Goal: Transaction & Acquisition: Purchase product/service

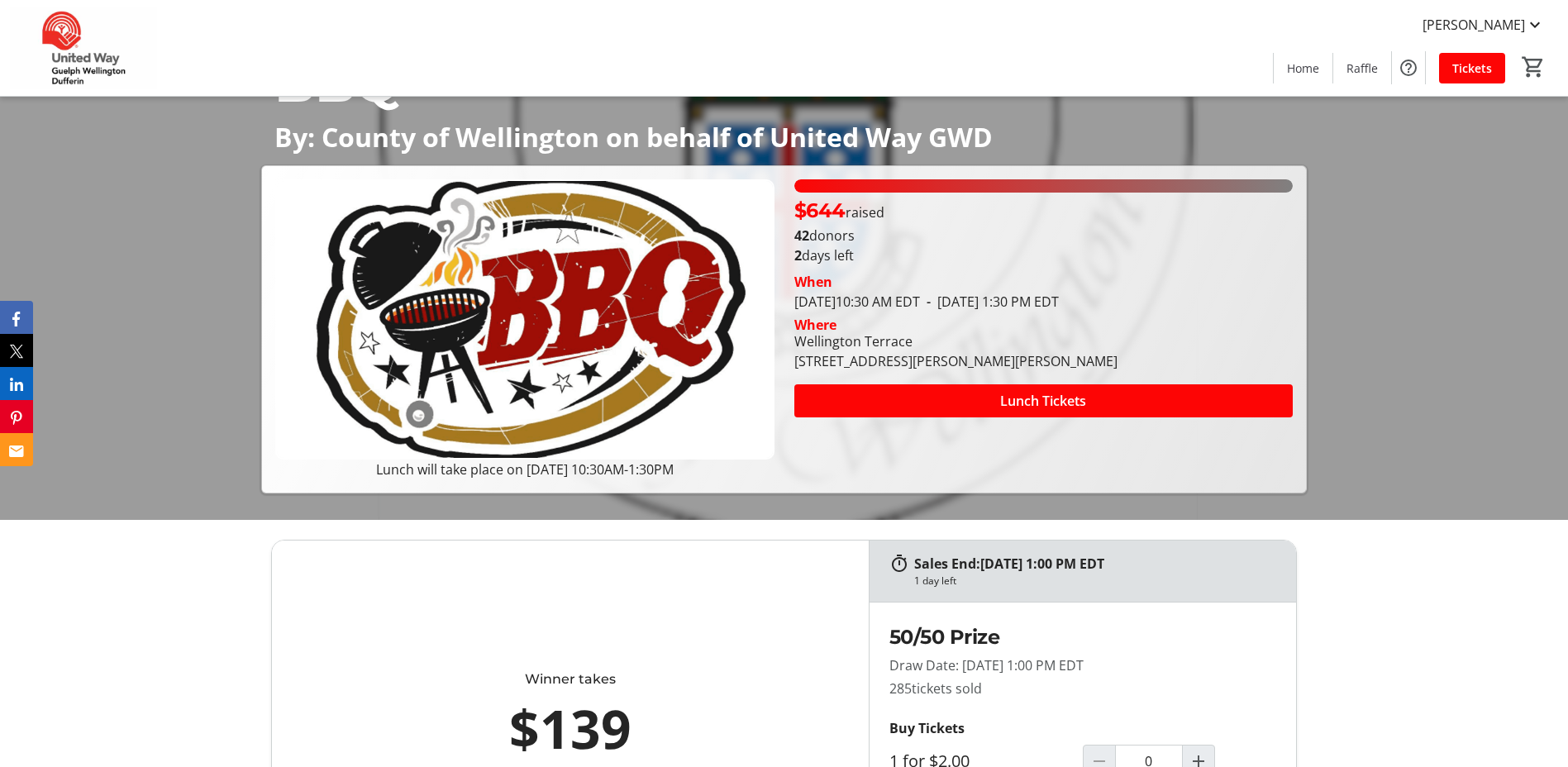
scroll to position [166, 0]
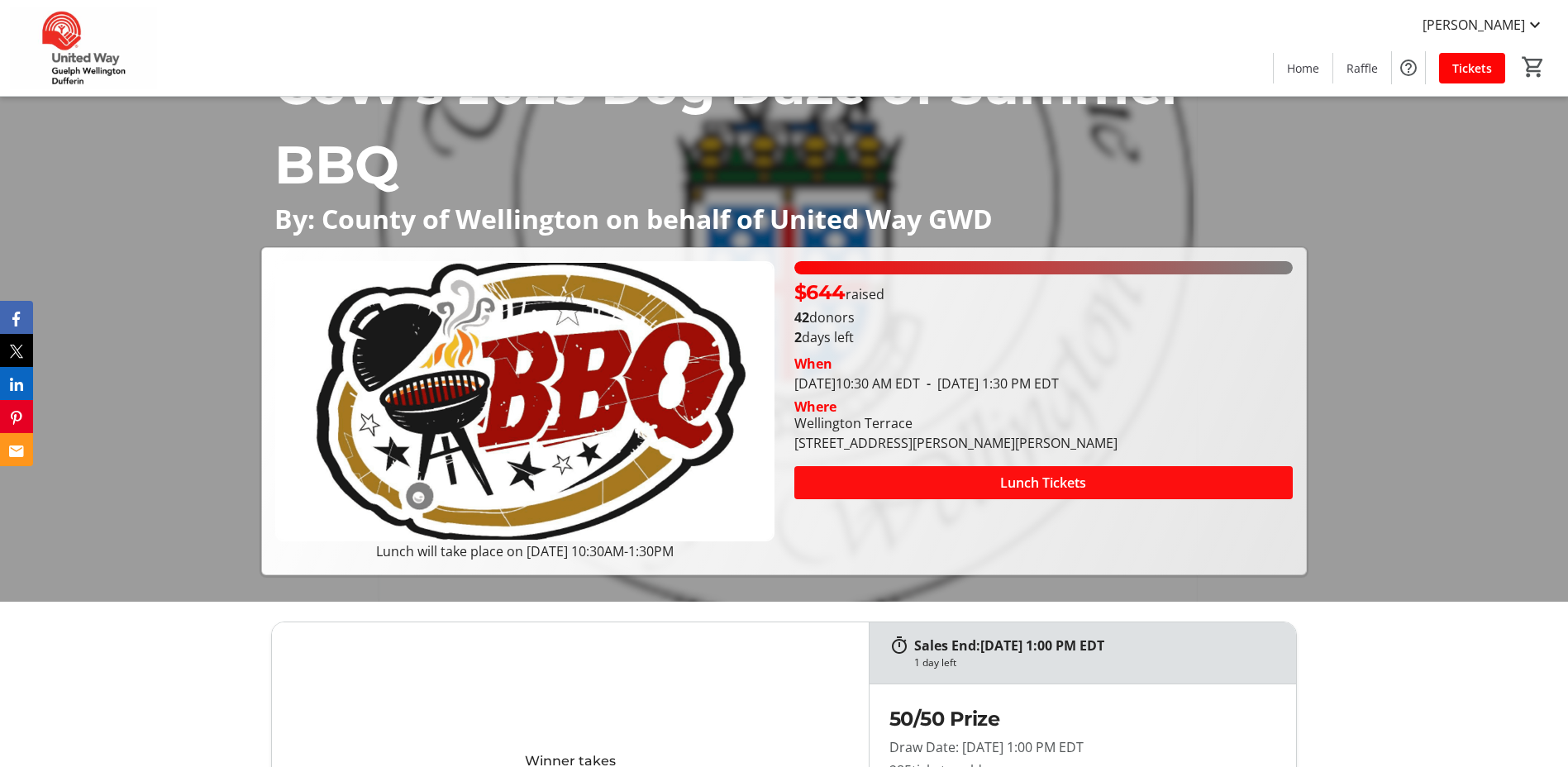
click at [1166, 475] on span at bounding box center [1043, 483] width 499 height 40
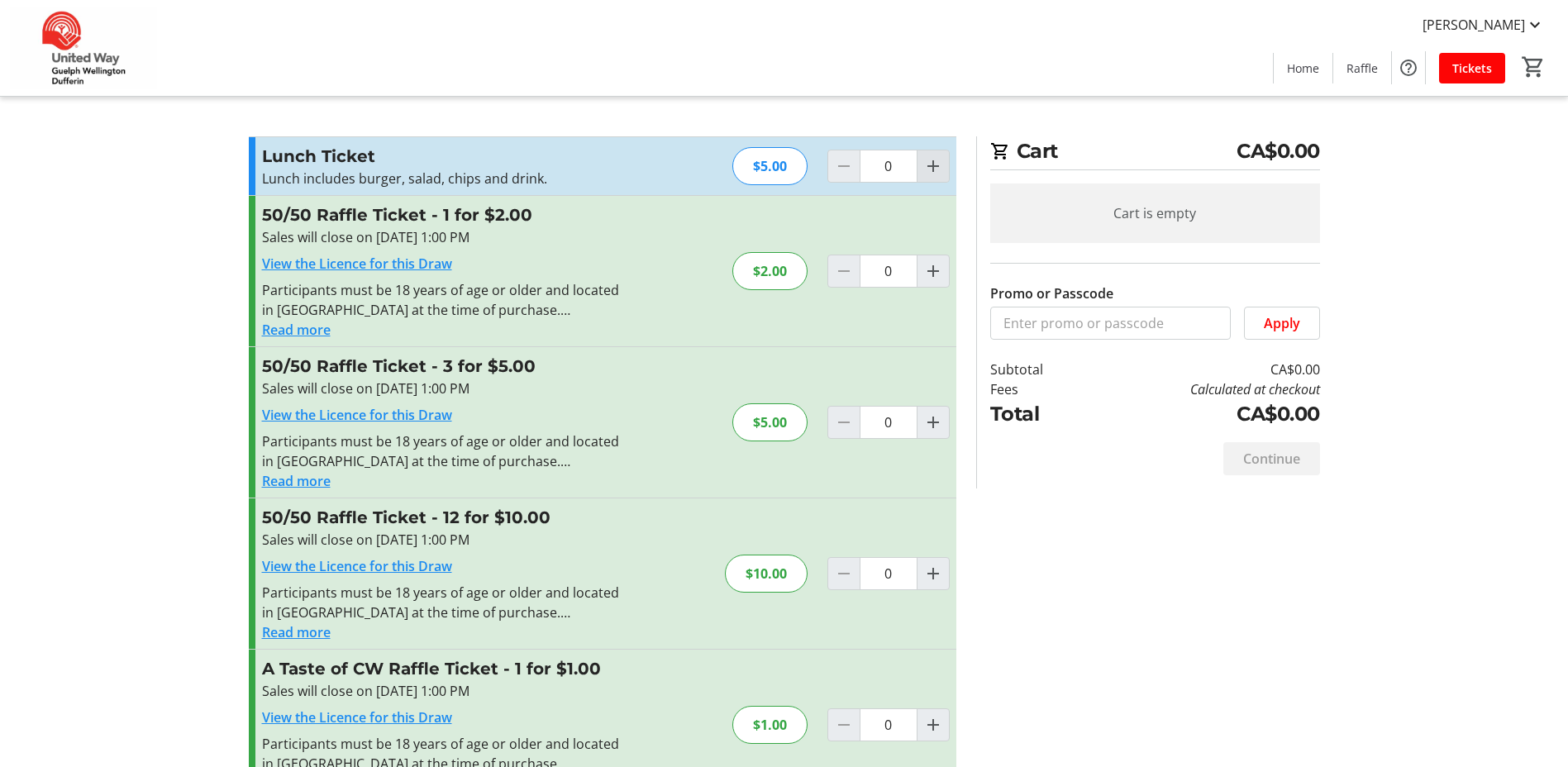
click at [928, 165] on mat-icon "Increment by one" at bounding box center [933, 167] width 20 height 20
type input "1"
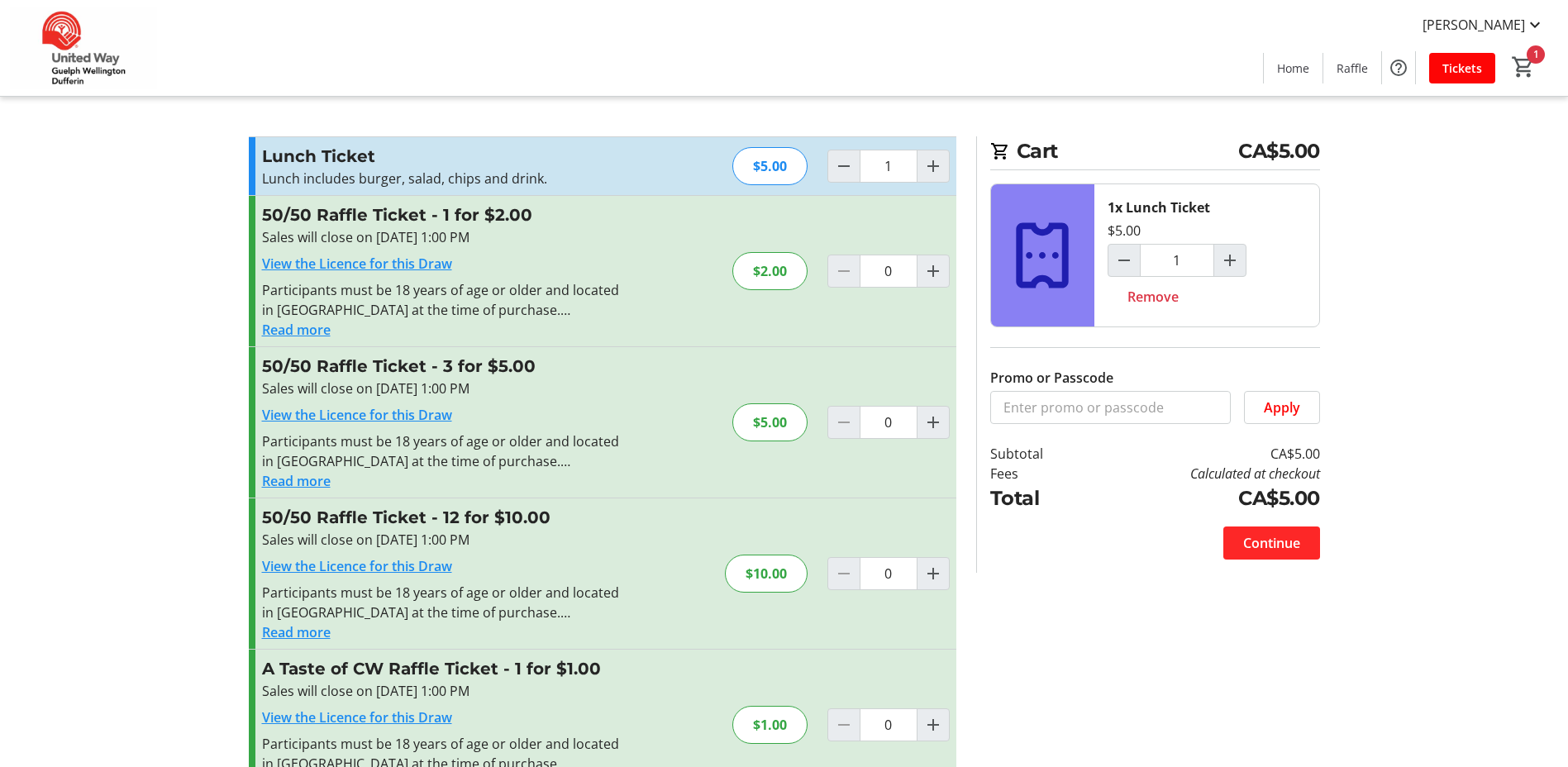
click at [1248, 544] on span "Continue" at bounding box center [1271, 543] width 57 height 20
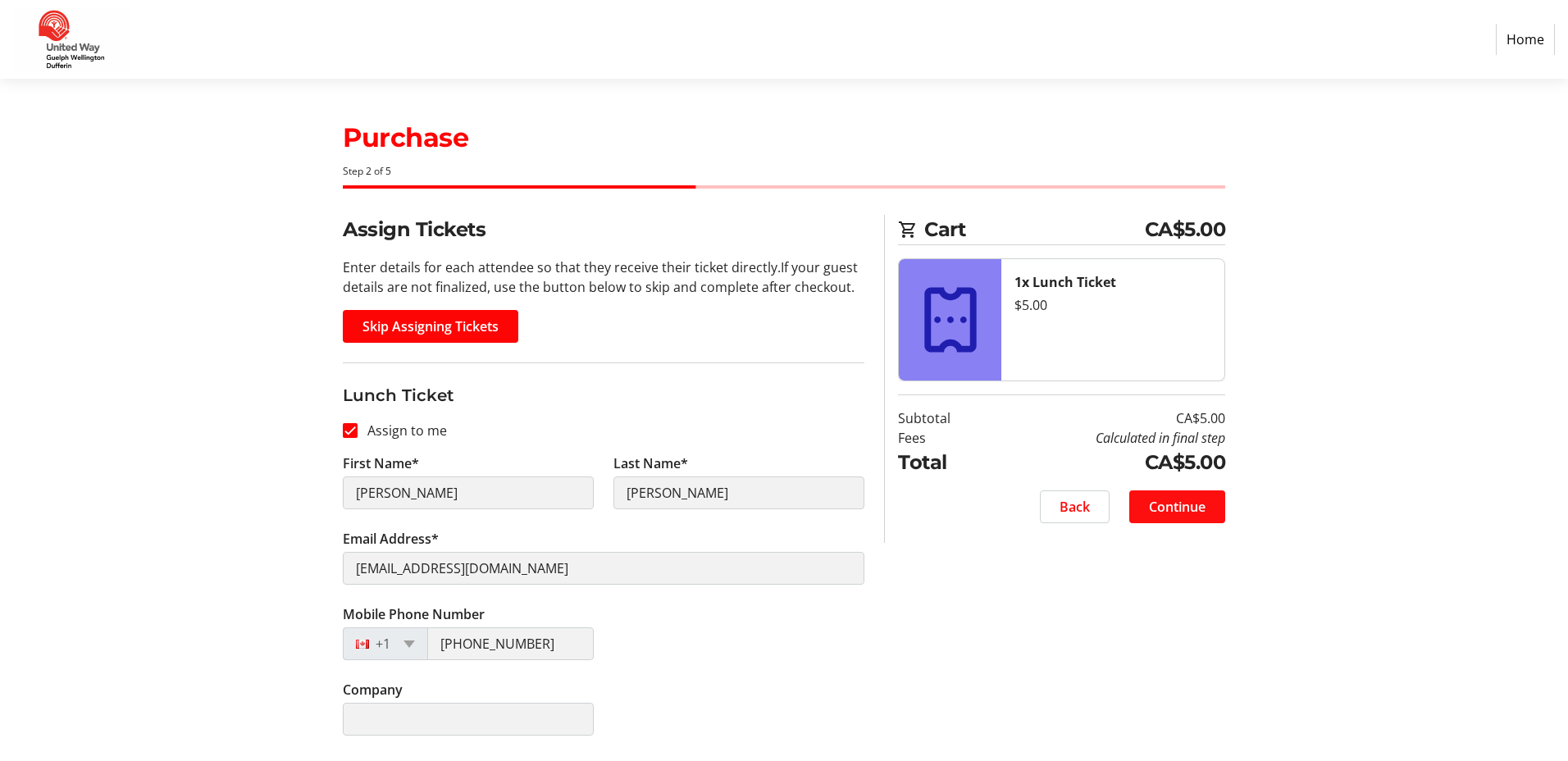
click at [1188, 504] on span "Continue" at bounding box center [1176, 507] width 57 height 20
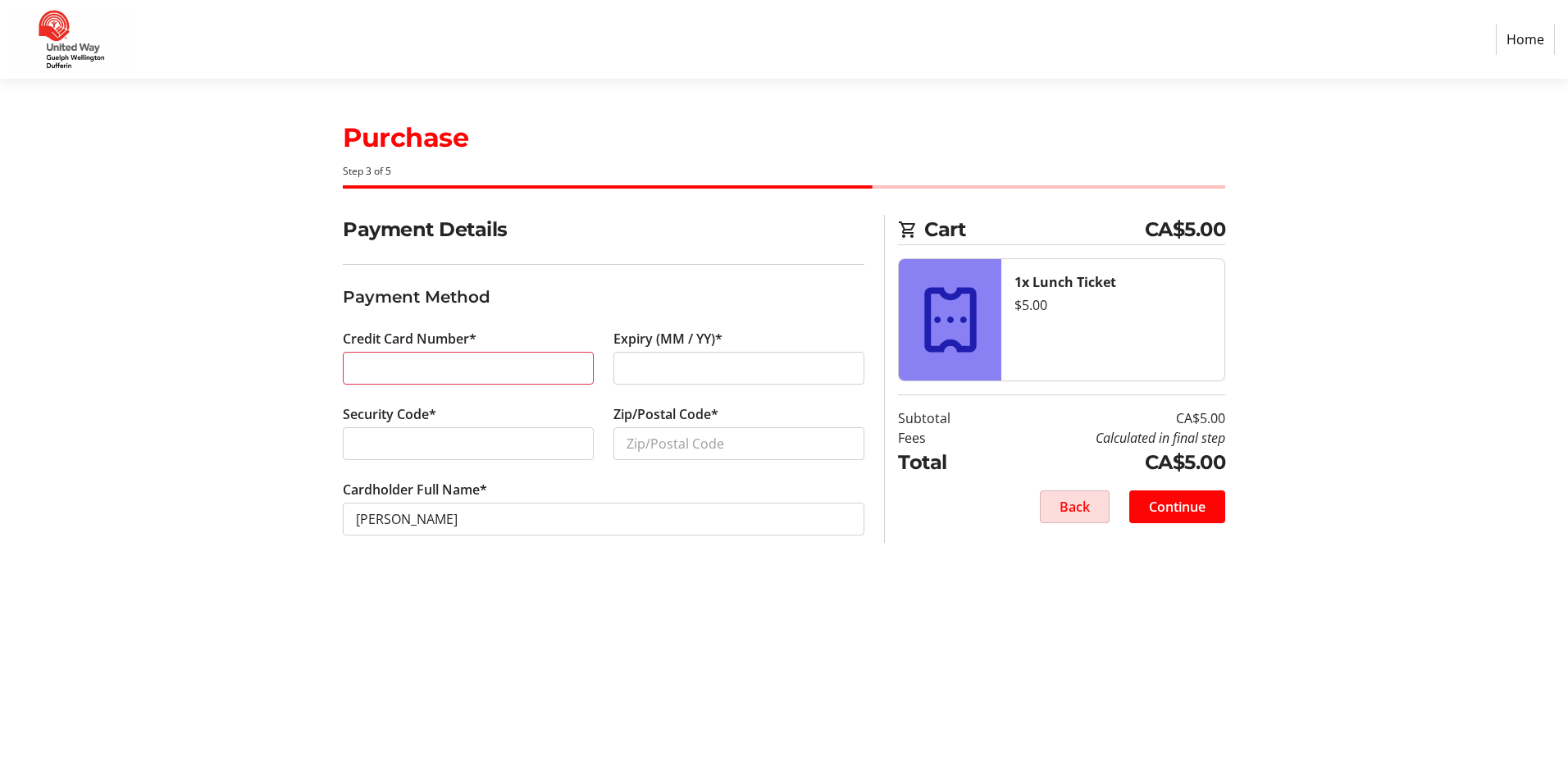
click at [1074, 515] on span "Back" at bounding box center [1075, 507] width 31 height 20
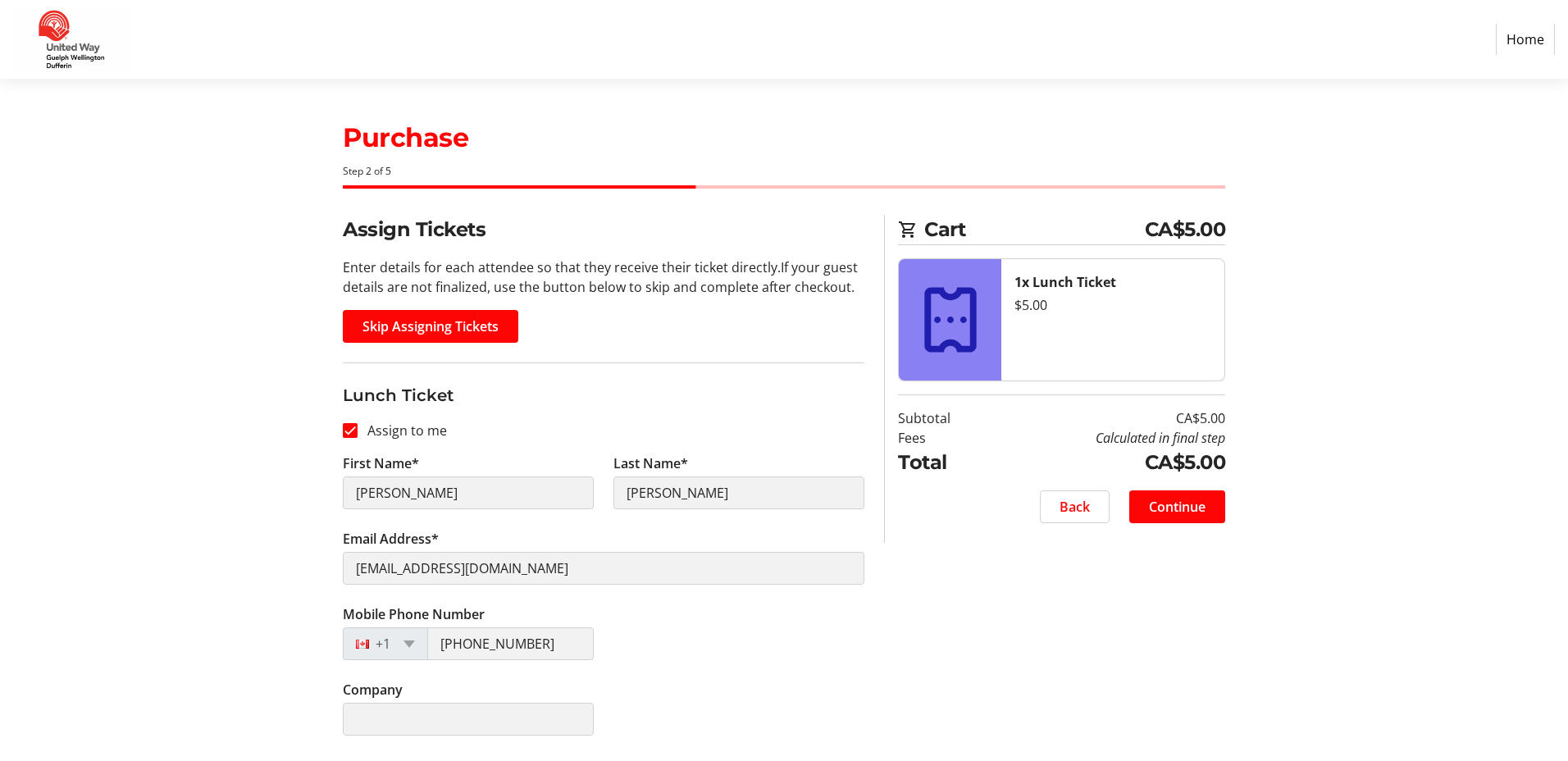
click at [525, 589] on tr-form-field "Email Address* [EMAIL_ADDRESS][DOMAIN_NAME]" at bounding box center [603, 567] width 522 height 75
click at [1202, 516] on span "Continue" at bounding box center [1176, 507] width 57 height 20
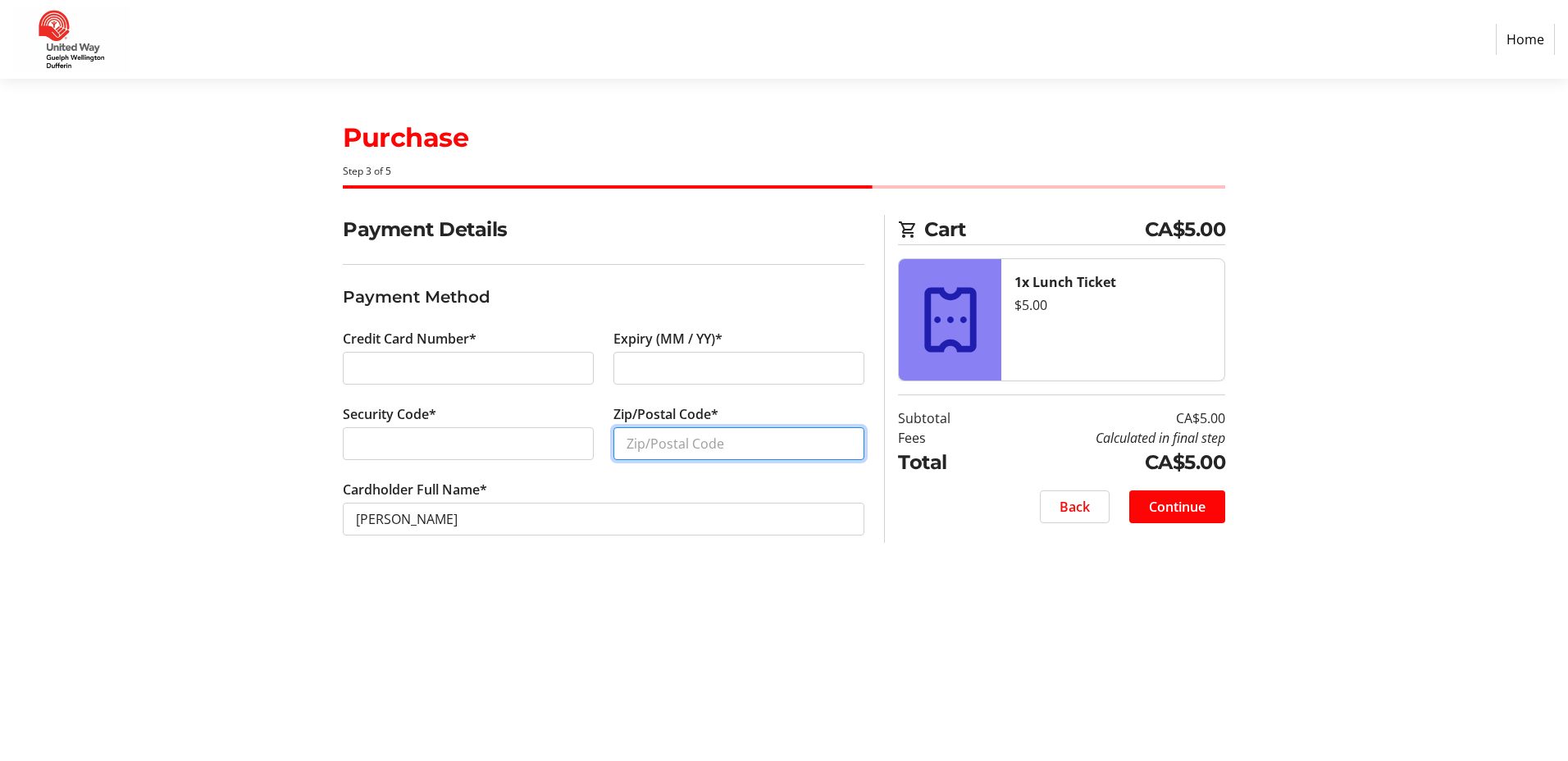
click at [660, 445] on input "Zip/Postal Code*" at bounding box center [738, 444] width 251 height 33
type input "Nim2E5"
click at [1196, 508] on span "Continue" at bounding box center [1176, 507] width 57 height 20
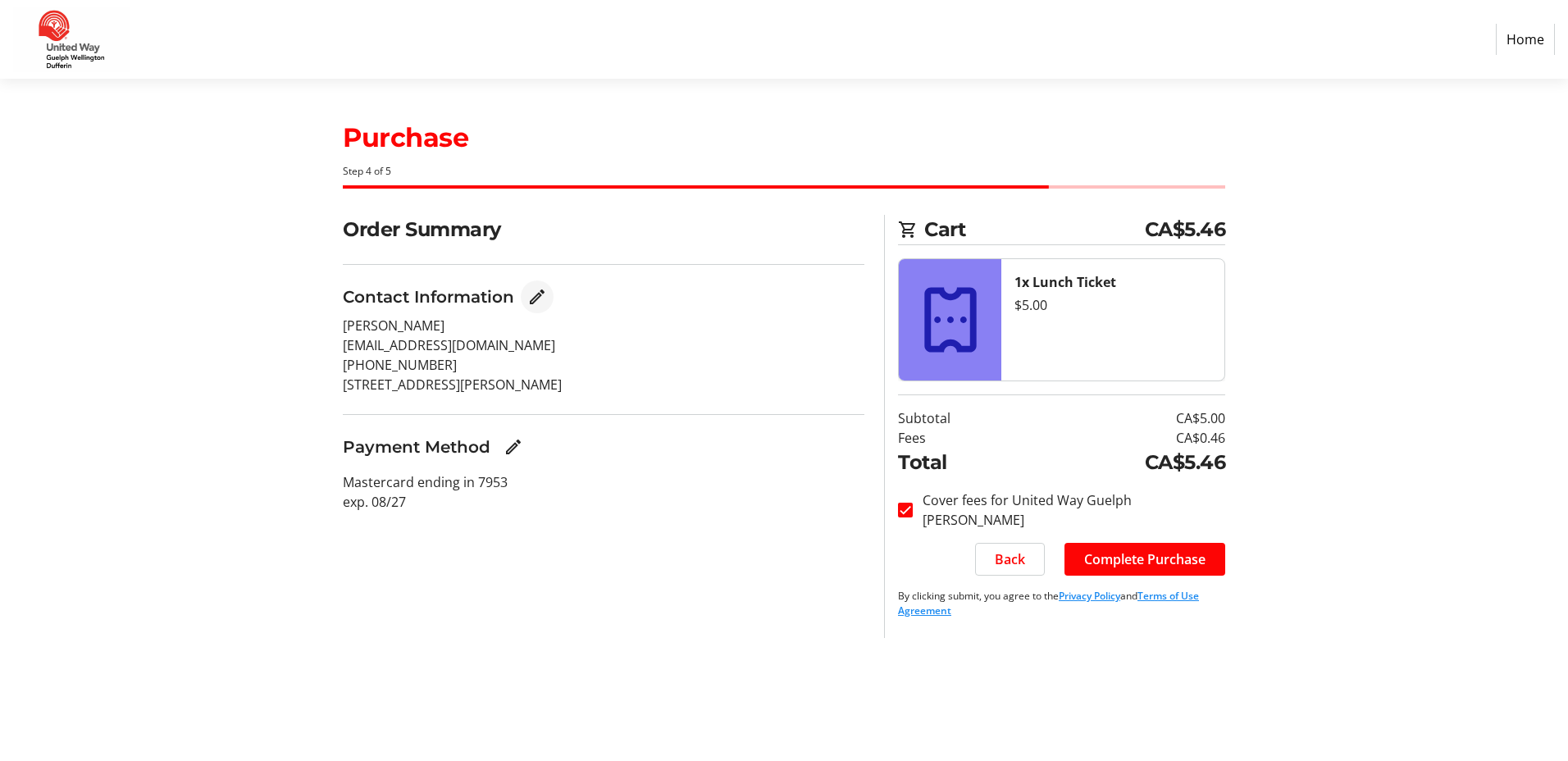
click at [530, 296] on mat-icon "Edit Contact Information" at bounding box center [537, 297] width 20 height 20
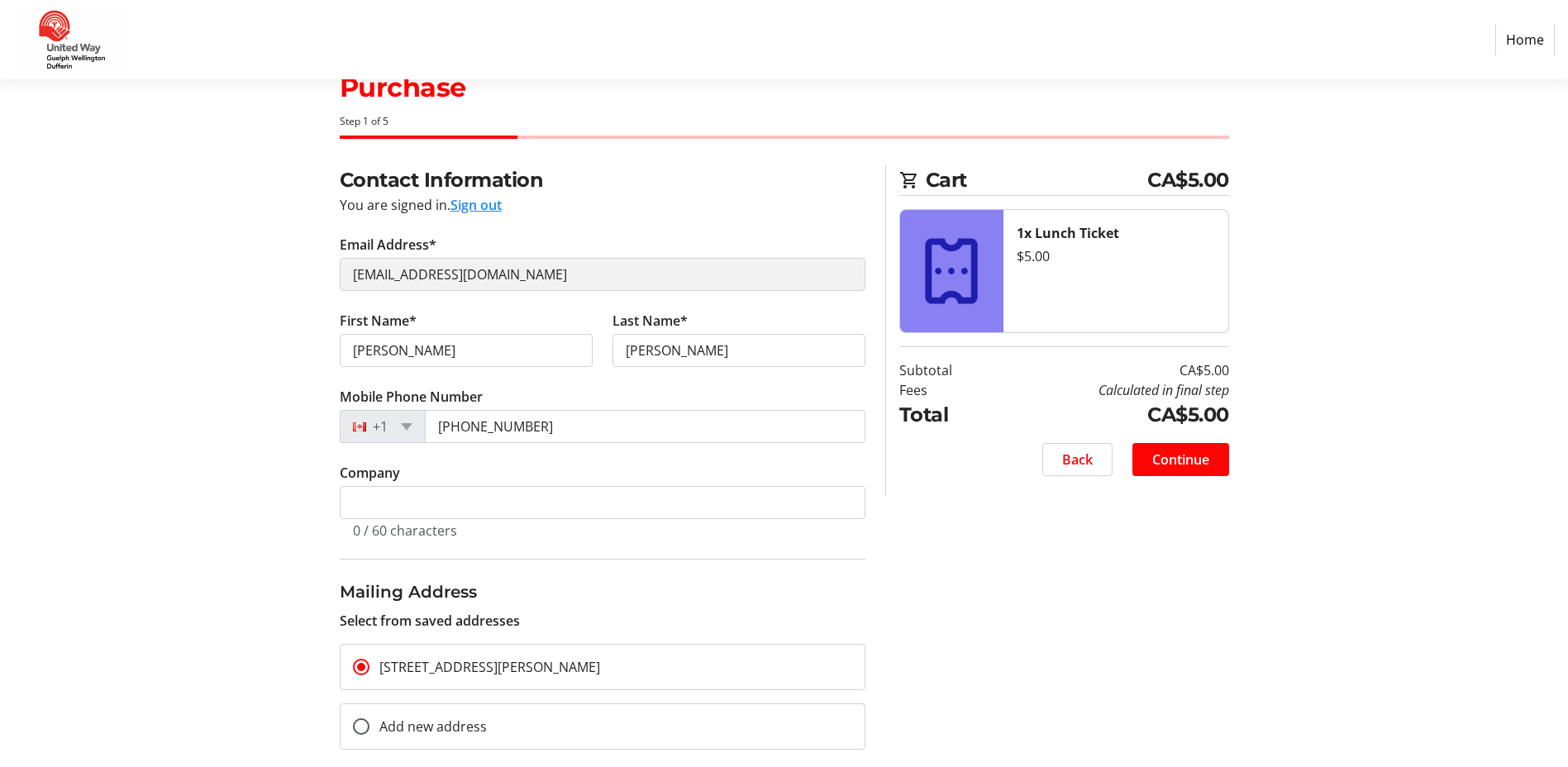
scroll to position [73, 0]
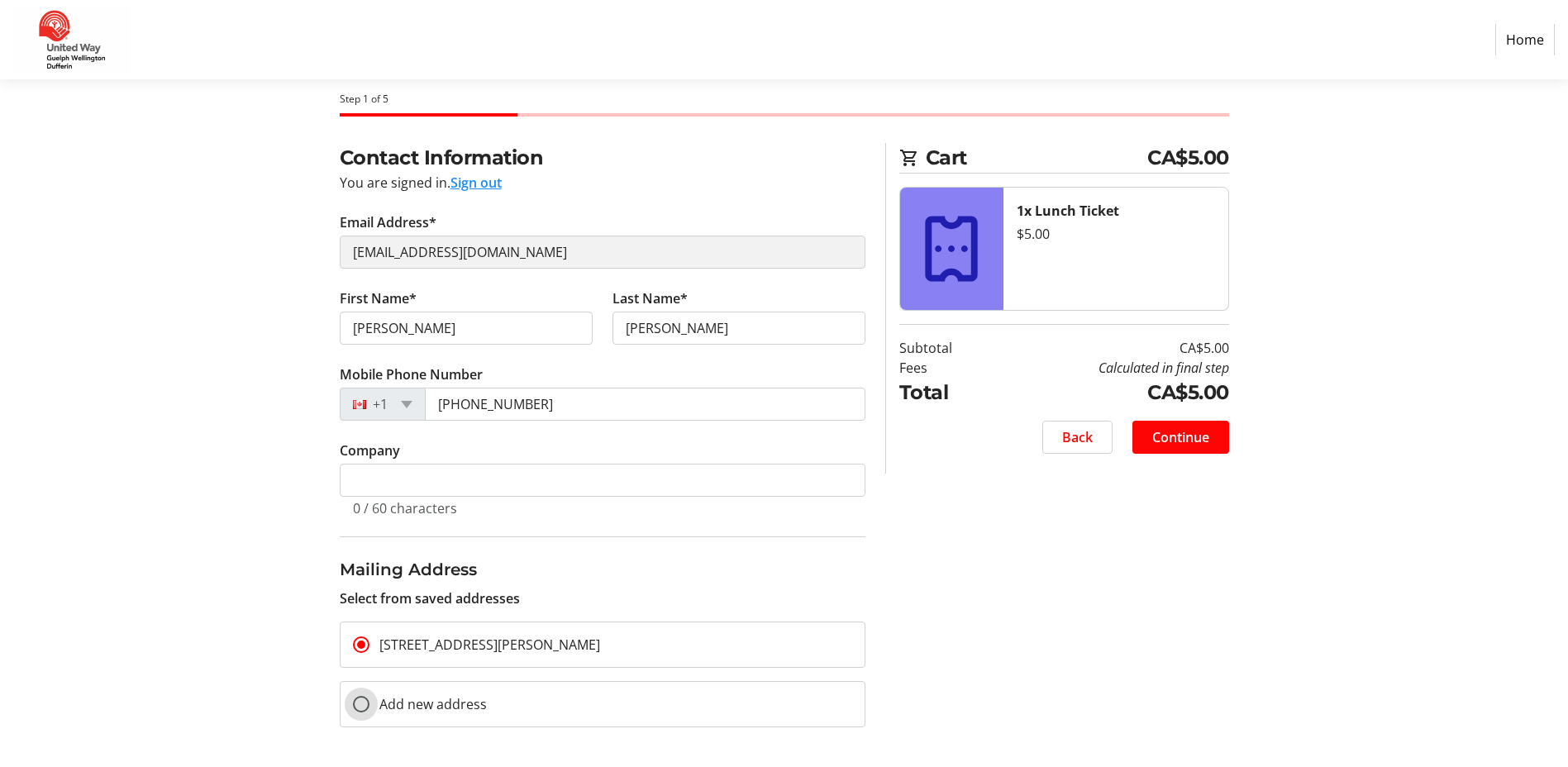
click at [356, 708] on input "Add new address" at bounding box center [361, 705] width 16 height 16
radio input "true"
select select
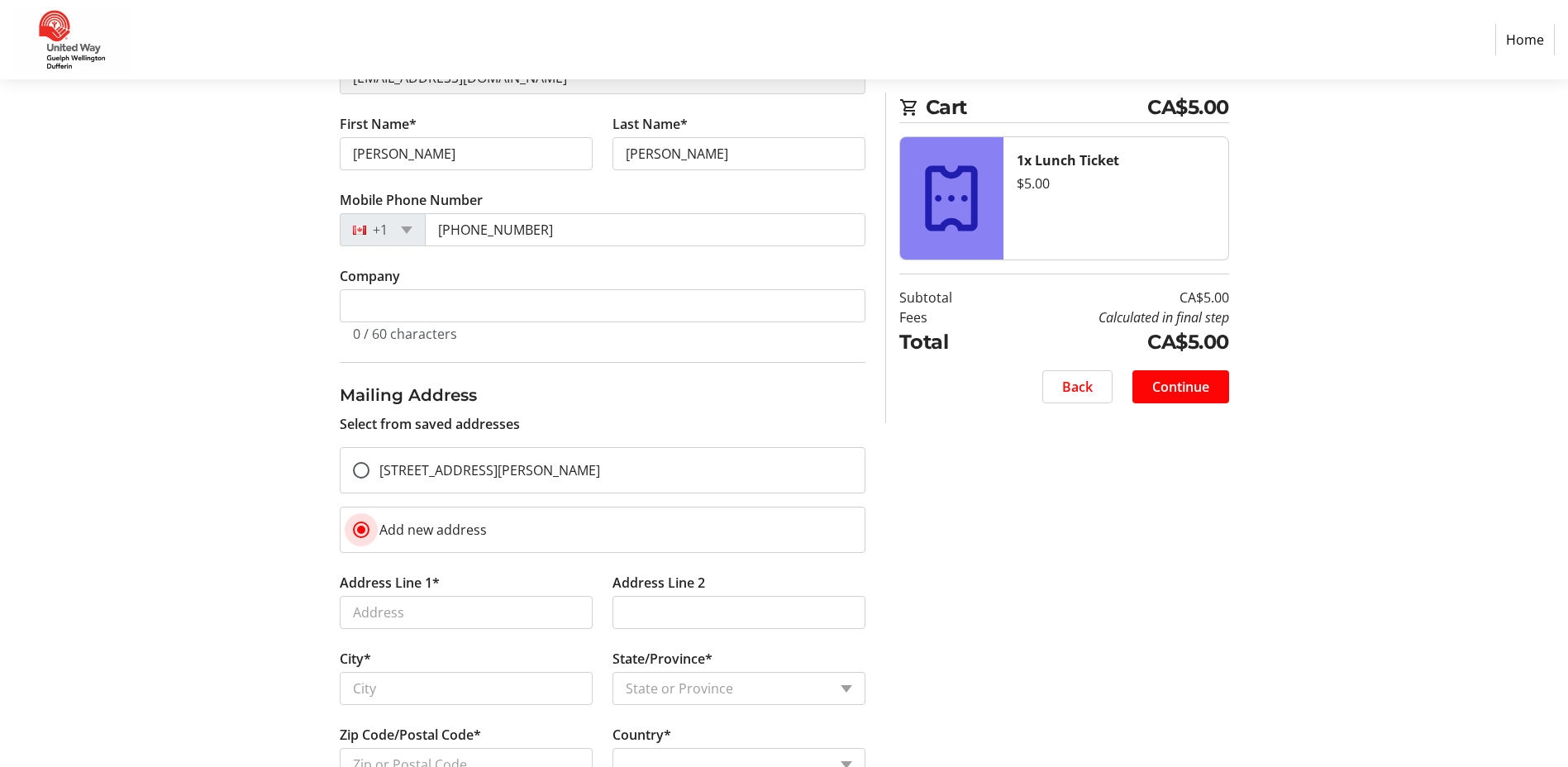
scroll to position [302, 0]
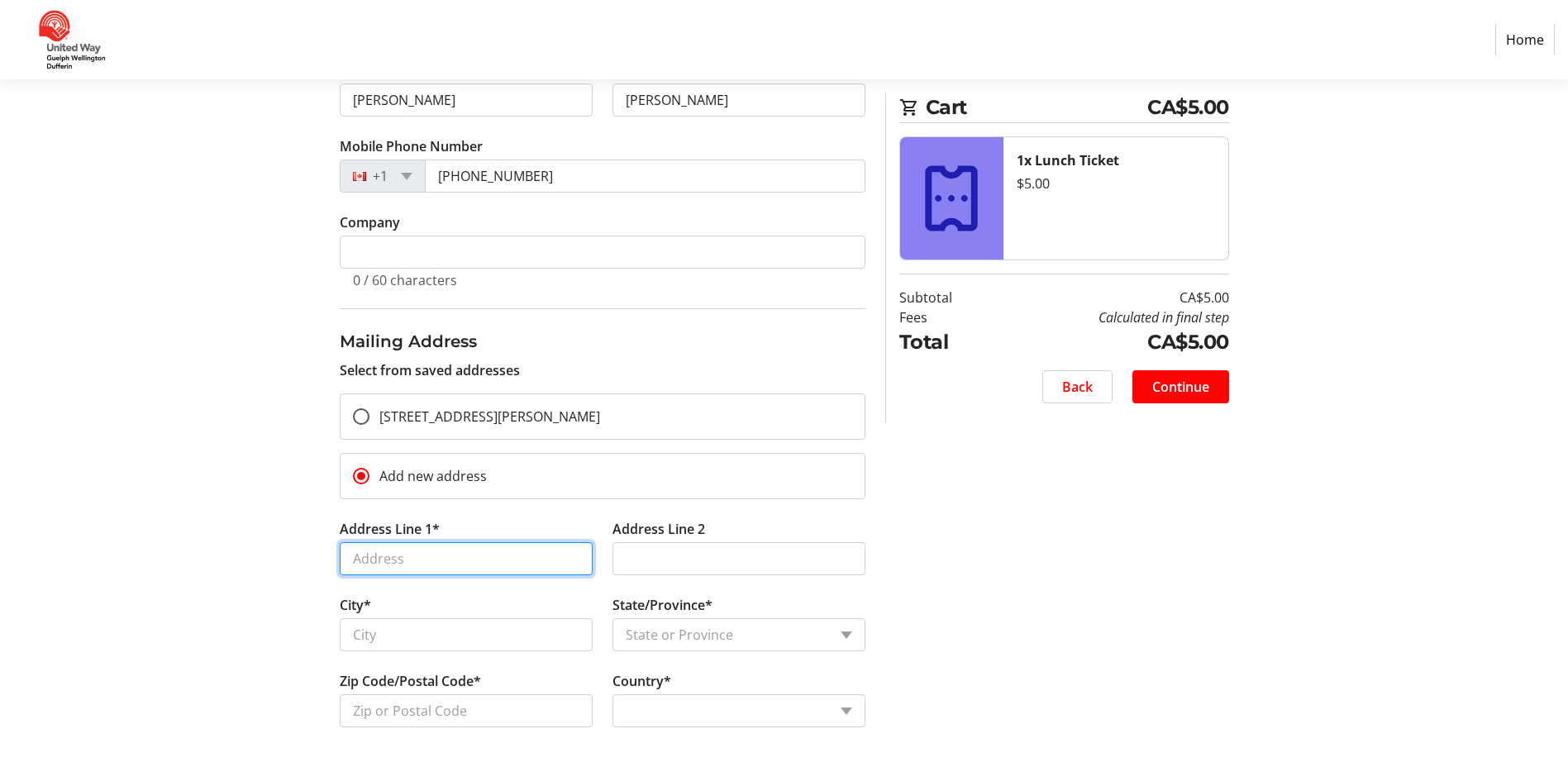
click at [514, 555] on input "Address Line 1*" at bounding box center [465, 559] width 253 height 34
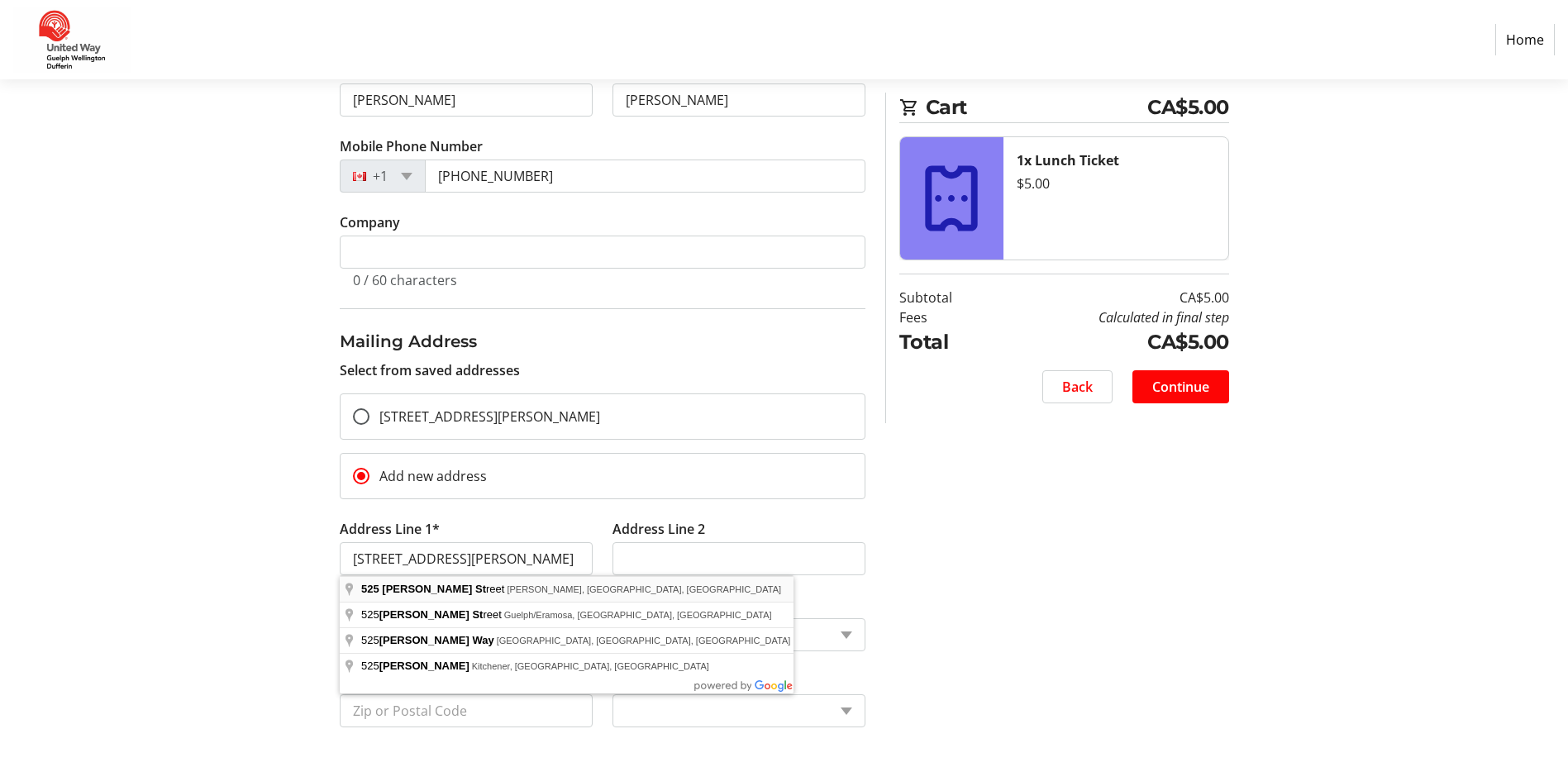
type input "[STREET_ADDRESS][PERSON_NAME]"
type input "Fergus"
select select
type input "N1M 2E5"
select select "CA"
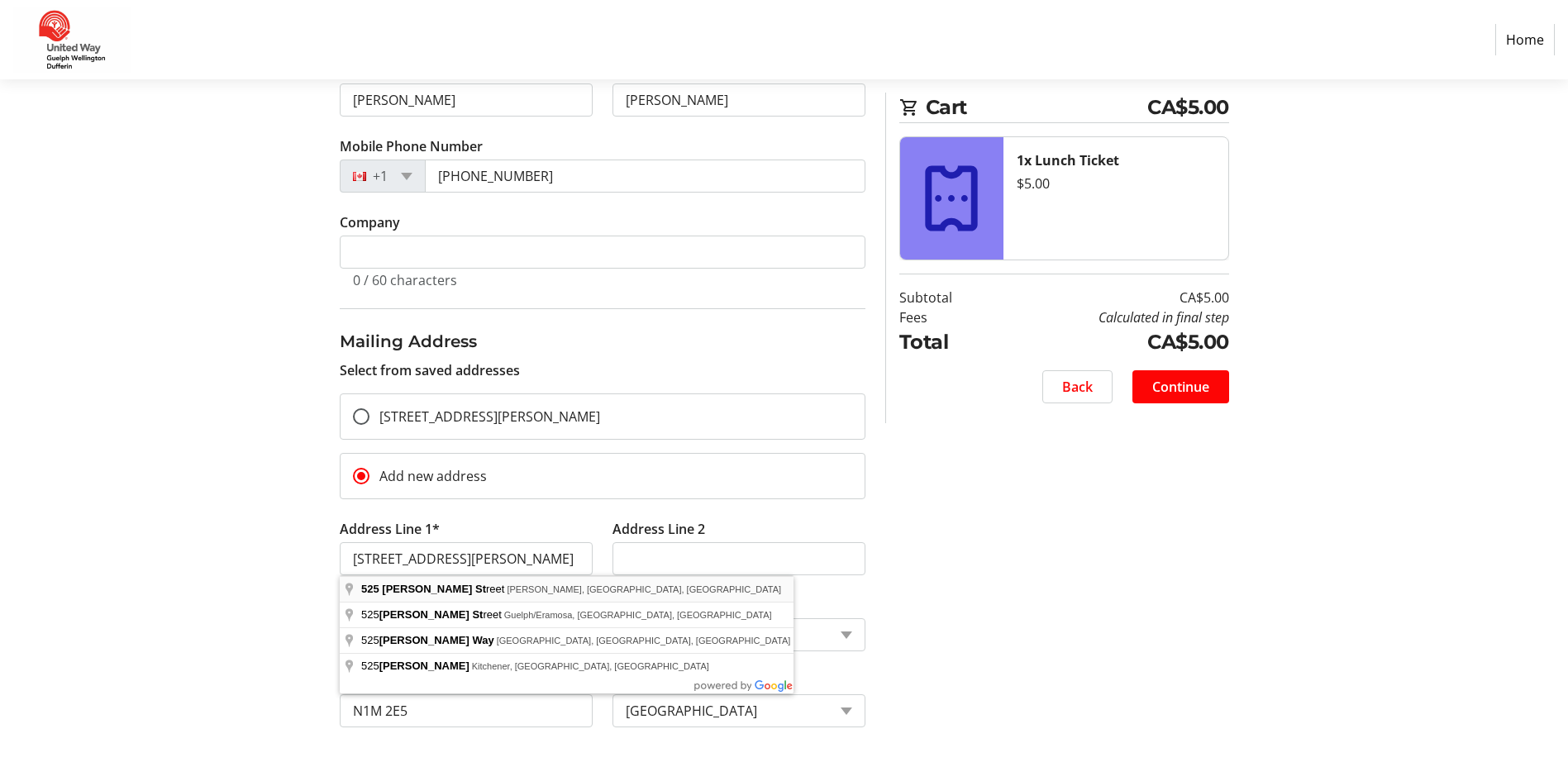
select select "ON"
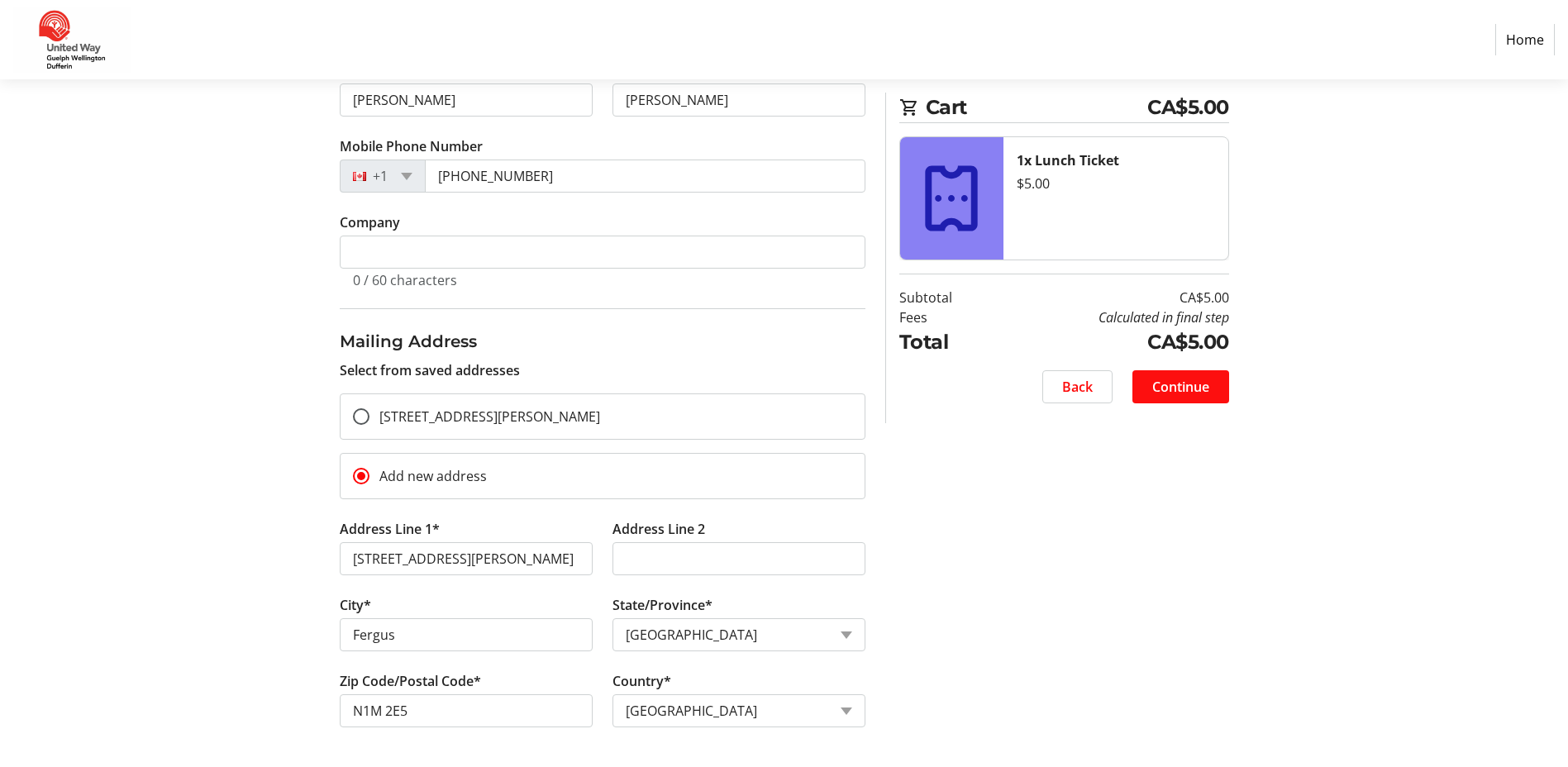
click at [1189, 395] on span "Continue" at bounding box center [1181, 387] width 57 height 20
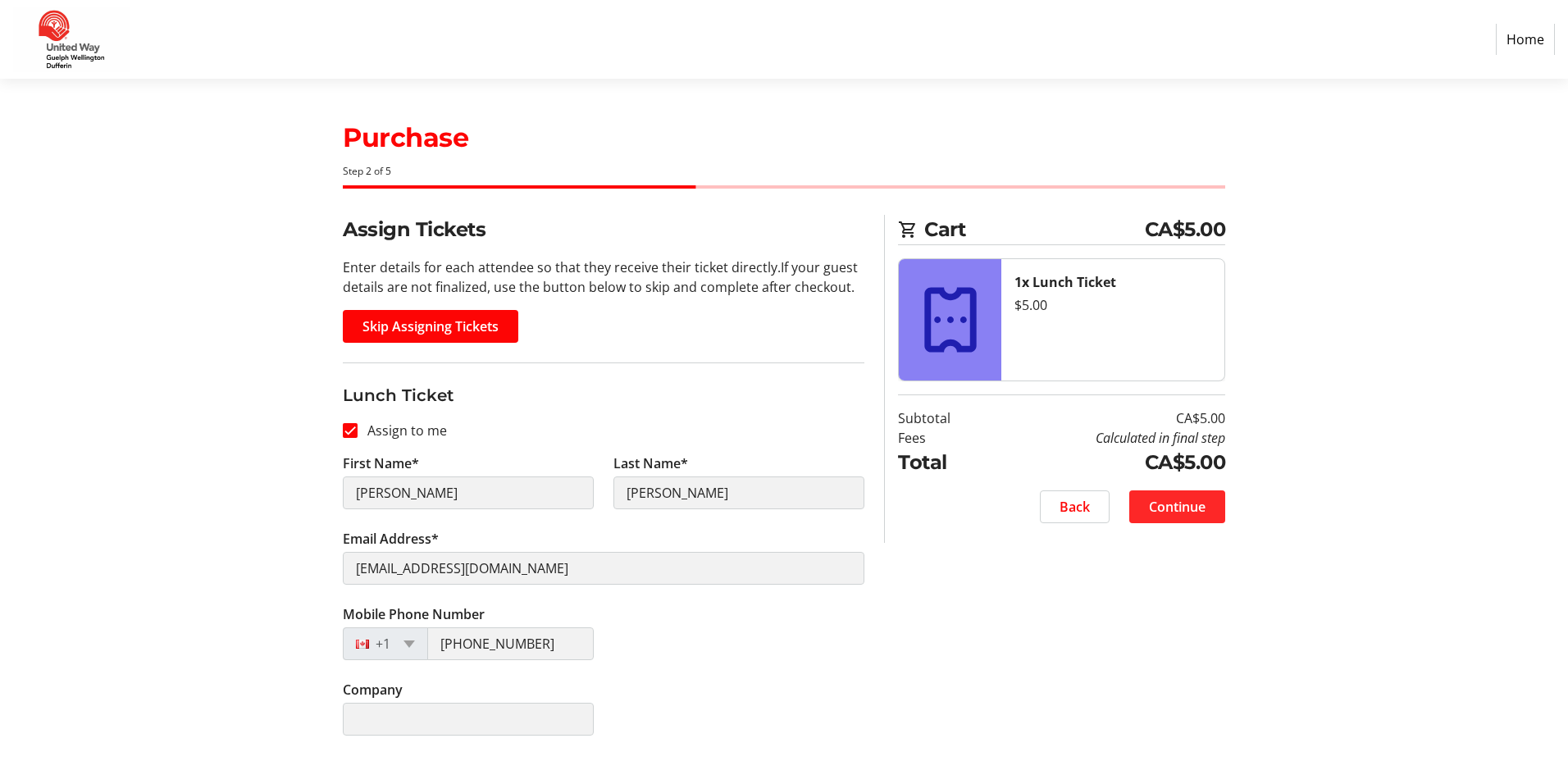
click at [1203, 497] on span "Continue" at bounding box center [1176, 507] width 57 height 20
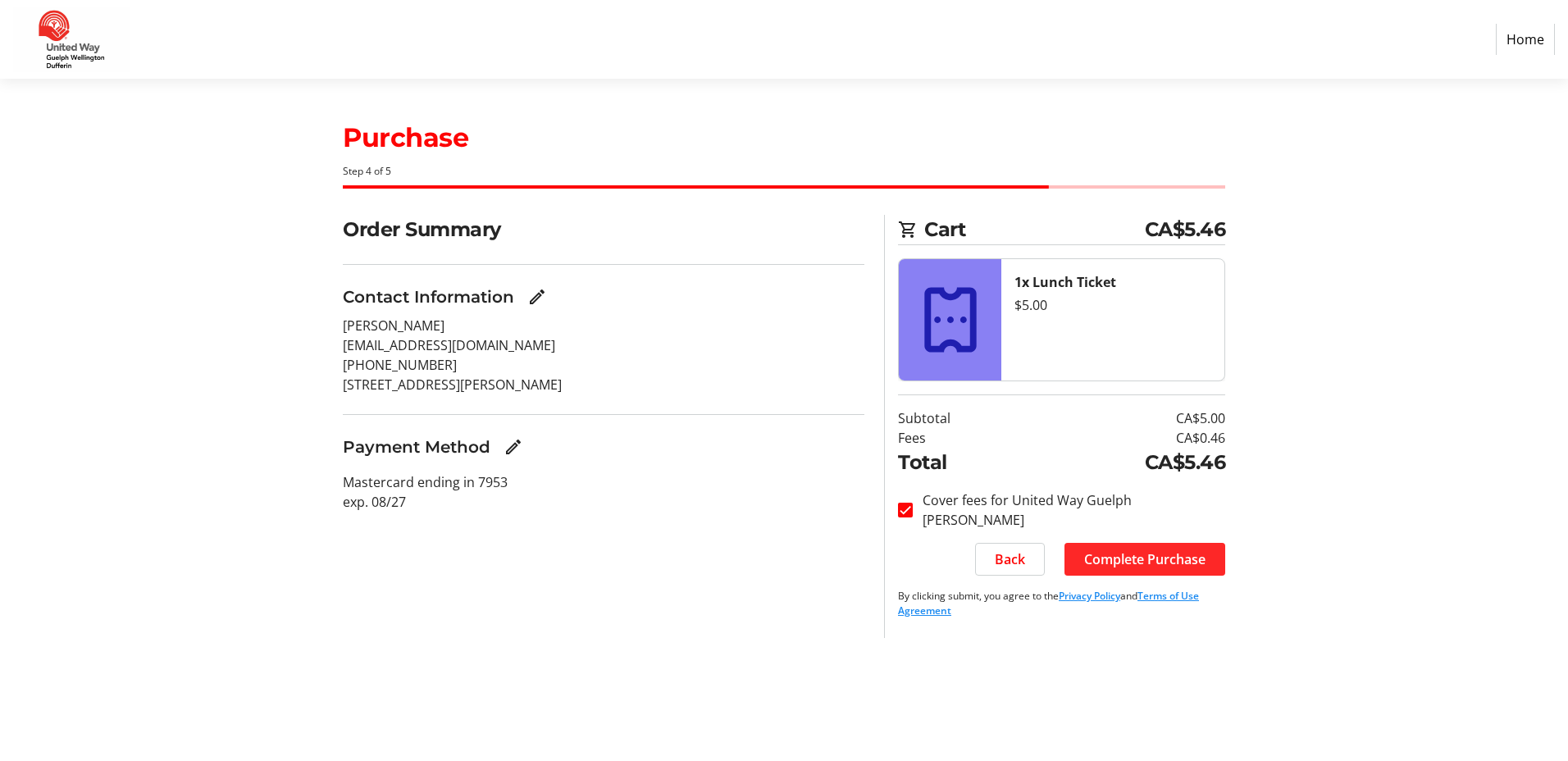
click at [1188, 556] on span "Complete Purchase" at bounding box center [1144, 560] width 121 height 20
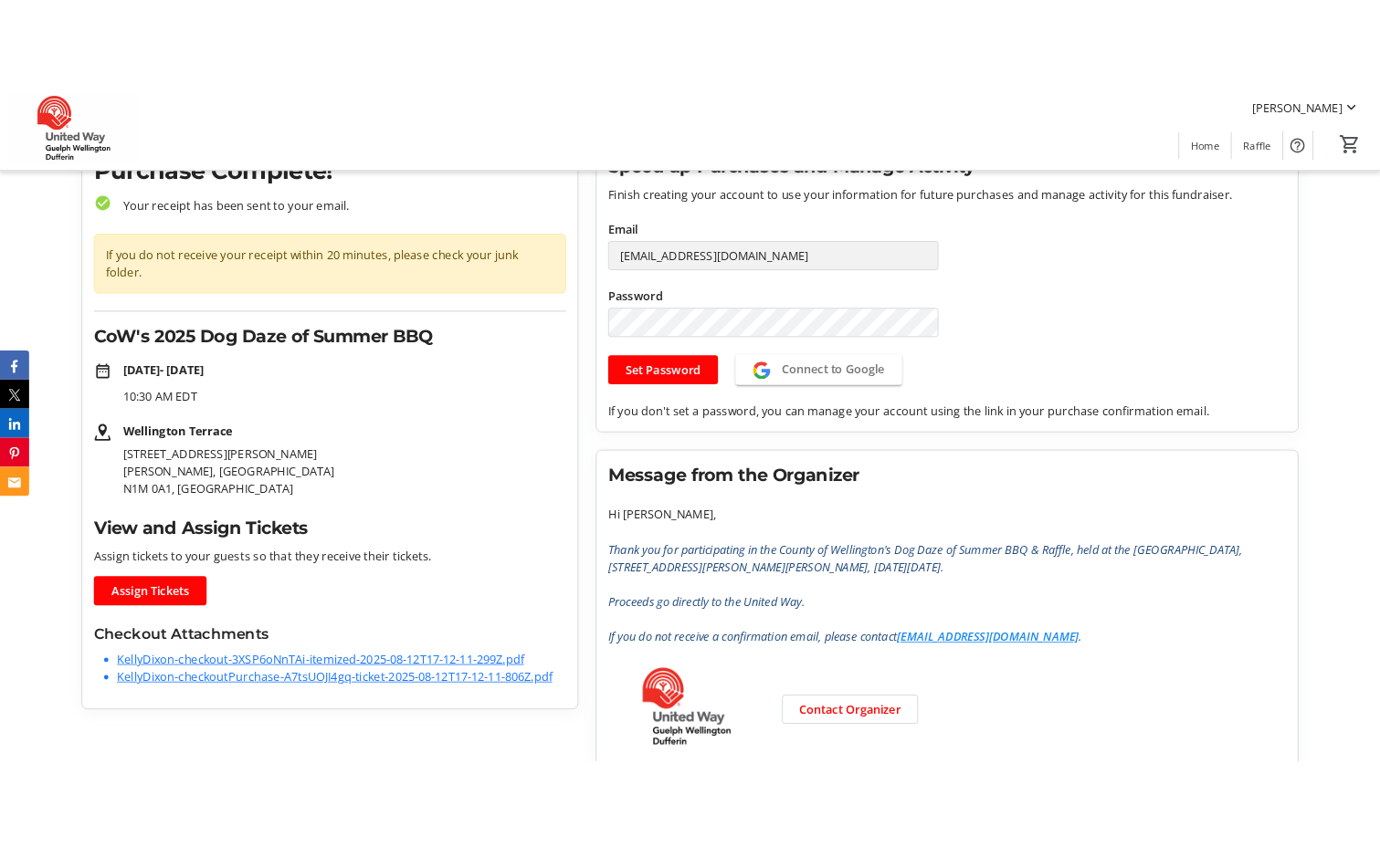
scroll to position [121, 0]
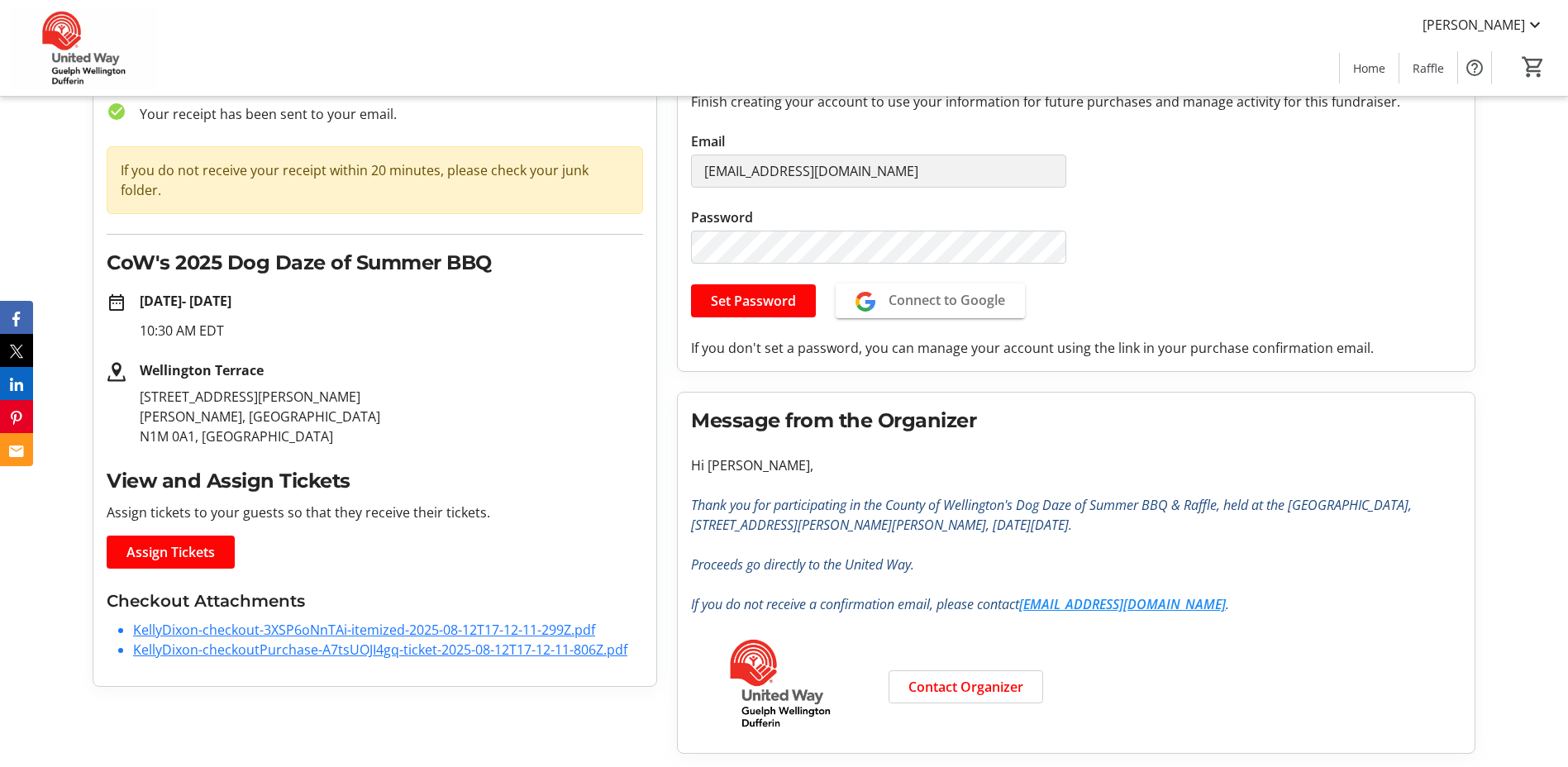
click at [581, 621] on link "KellyDixon-checkout-3XSP6oNnTAi-itemized-2025-08-12T17-12-11-299Z.pdf" at bounding box center [364, 630] width 462 height 18
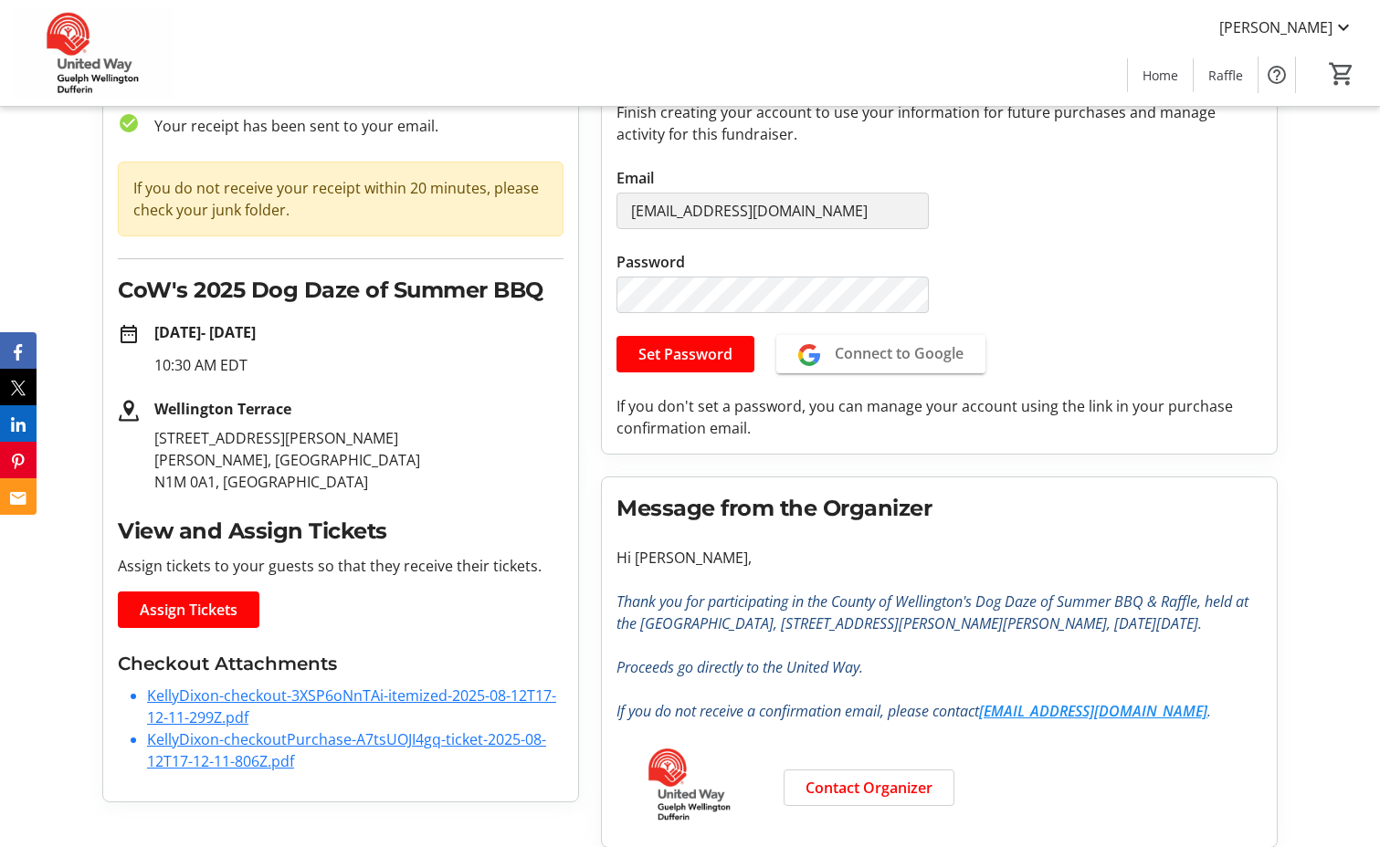
click at [381, 736] on link "KellyDixon-checkoutPurchase-A7tsUOJI4gq-ticket-2025-08-12T17-12-11-806Z.pdf" at bounding box center [346, 750] width 399 height 42
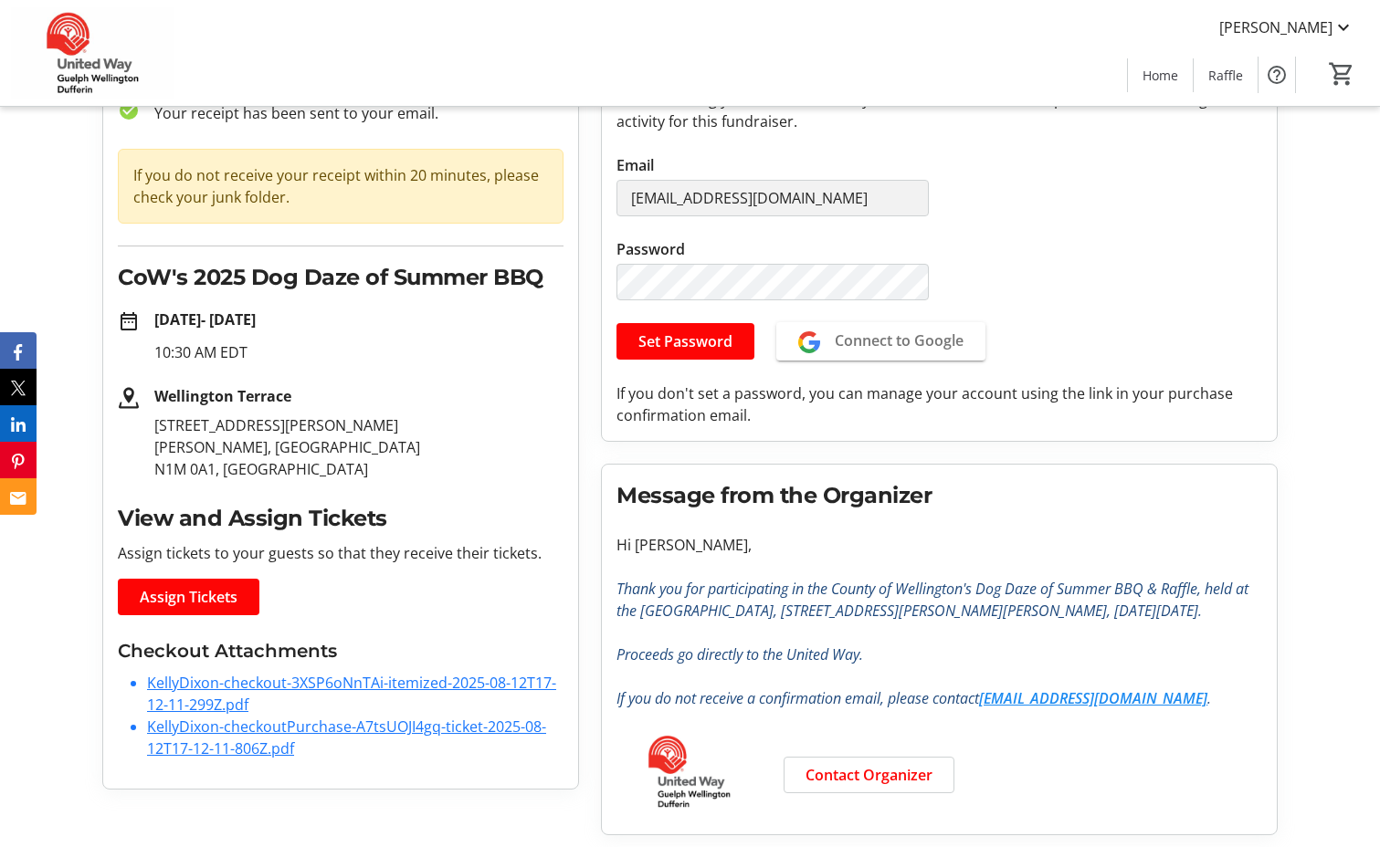
scroll to position [136, 0]
